Goal: Task Accomplishment & Management: Use online tool/utility

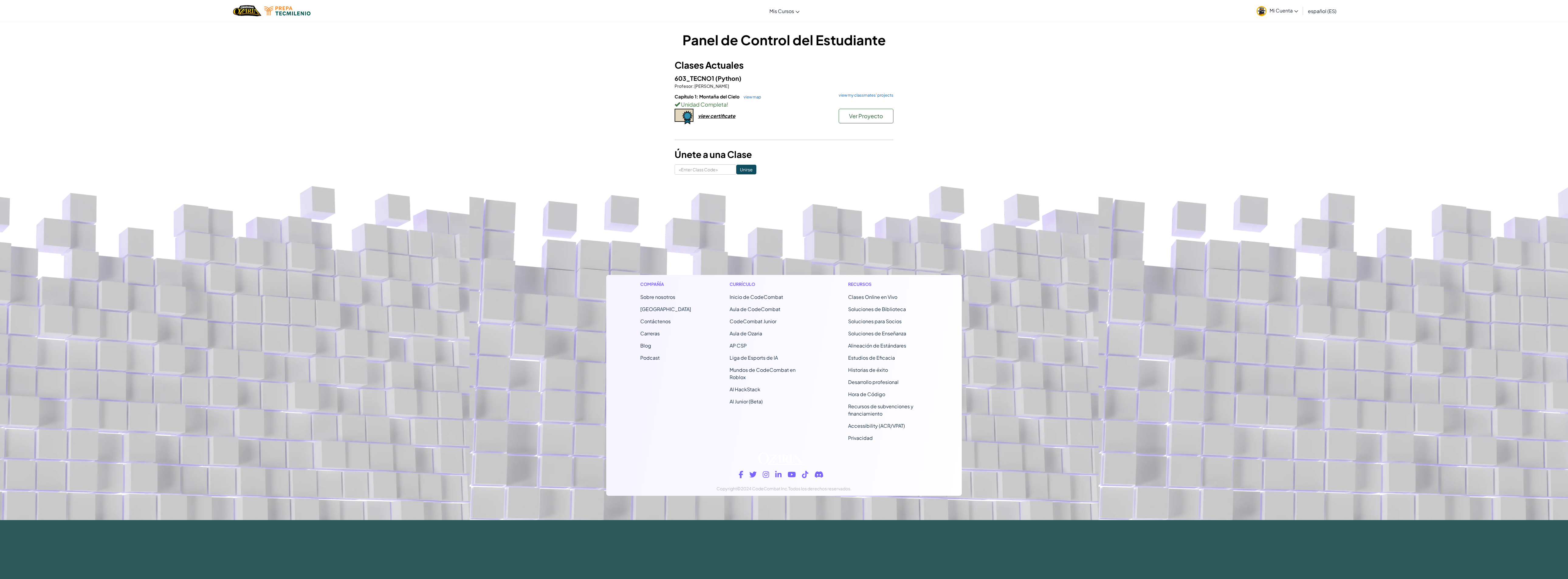
click at [866, 91] on div "603_TECNO1 (Python) Profesor : [PERSON_NAME] Capítulo 1: Montaña del Cielo view…" at bounding box center [783, 106] width 219 height 64
click at [866, 93] on link "view my classmates' projects" at bounding box center [864, 95] width 58 height 4
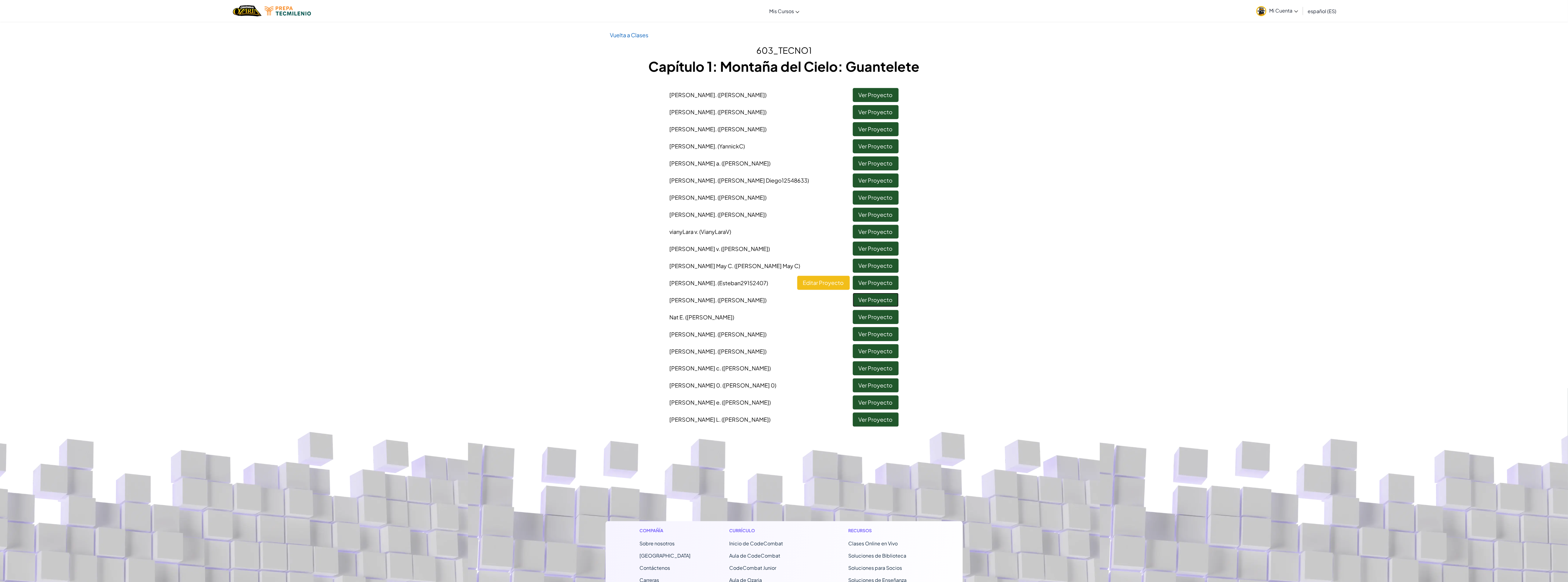
click at [875, 300] on link "Ver Proyecto" at bounding box center [875, 300] width 46 height 14
click at [863, 282] on link "Ver Proyecto" at bounding box center [875, 282] width 46 height 14
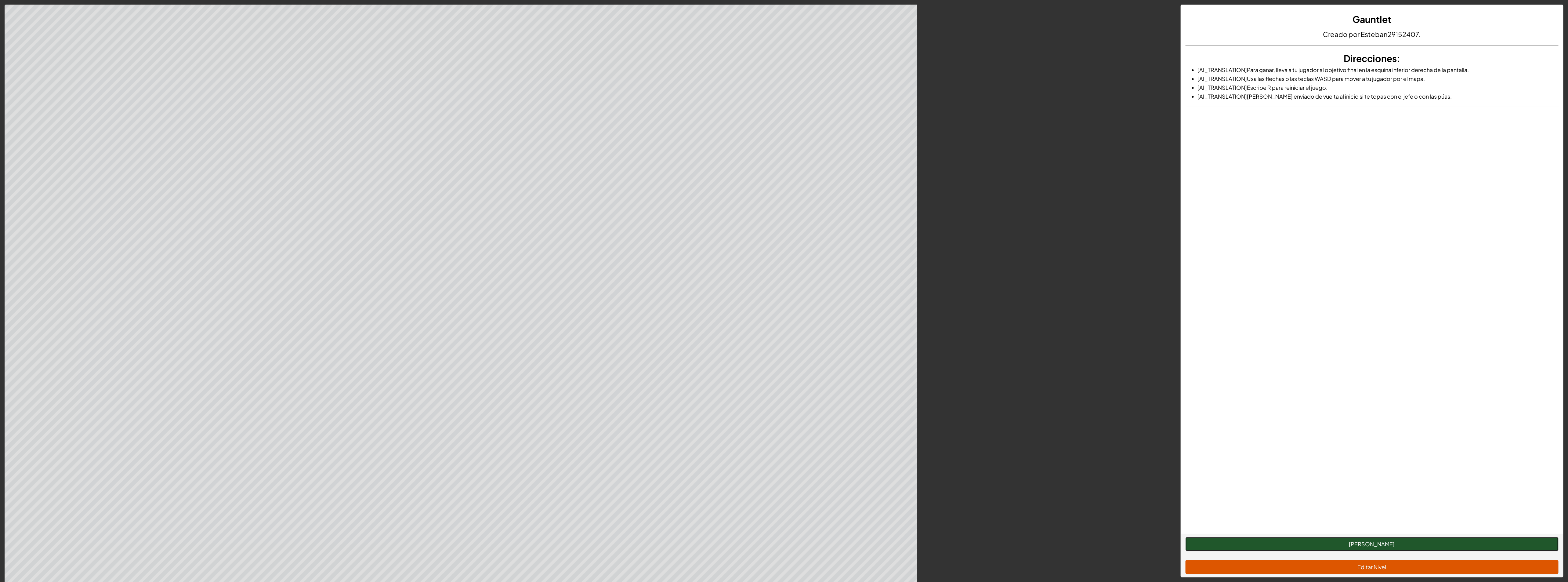
click at [1362, 545] on button "[PERSON_NAME]" at bounding box center [1372, 543] width 373 height 14
click at [1213, 141] on div "Gauntlet Creado por Esteban29152407. Direcciones : [AI_TRANSLATION]Para ganar, …" at bounding box center [1372, 269] width 382 height 529
